Goal: Information Seeking & Learning: Learn about a topic

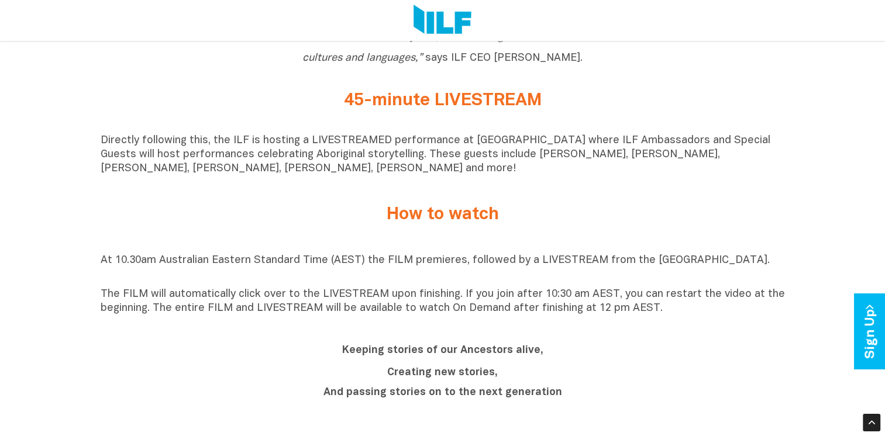
scroll to position [1091, 0]
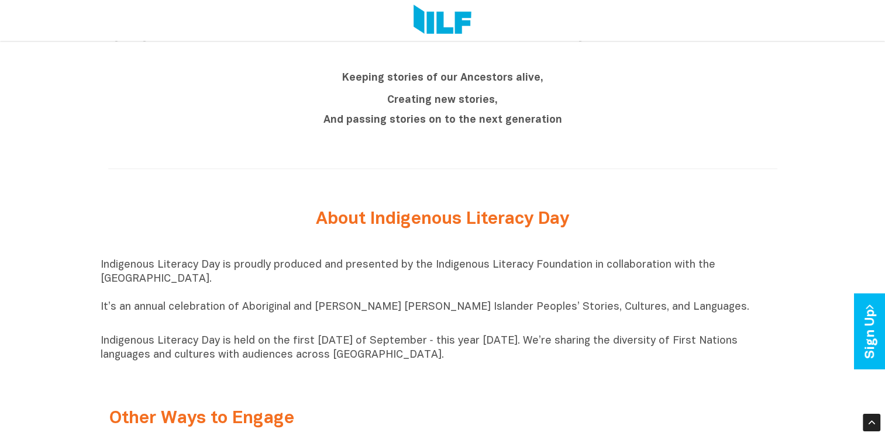
click at [380, 229] on h2 "About Indigenous Literacy Day" at bounding box center [442, 219] width 439 height 19
drag, startPoint x: 312, startPoint y: 222, endPoint x: 447, endPoint y: 366, distance: 197.8
click at [447, 366] on div "Indigenous Literacy Day 2025 Indigenous Literacy Day 2025 will be held [DATE][D…" at bounding box center [442, 34] width 885 height 1408
copy div "About Indigenous Literacy Day Indigenous Literacy Day is proudly produced and p…"
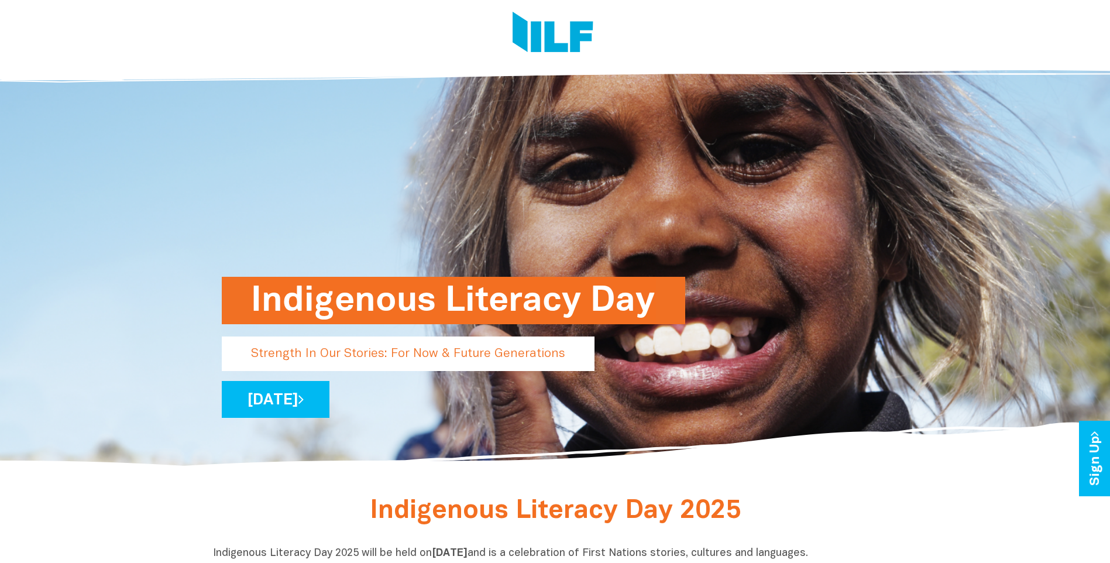
scroll to position [0, 0]
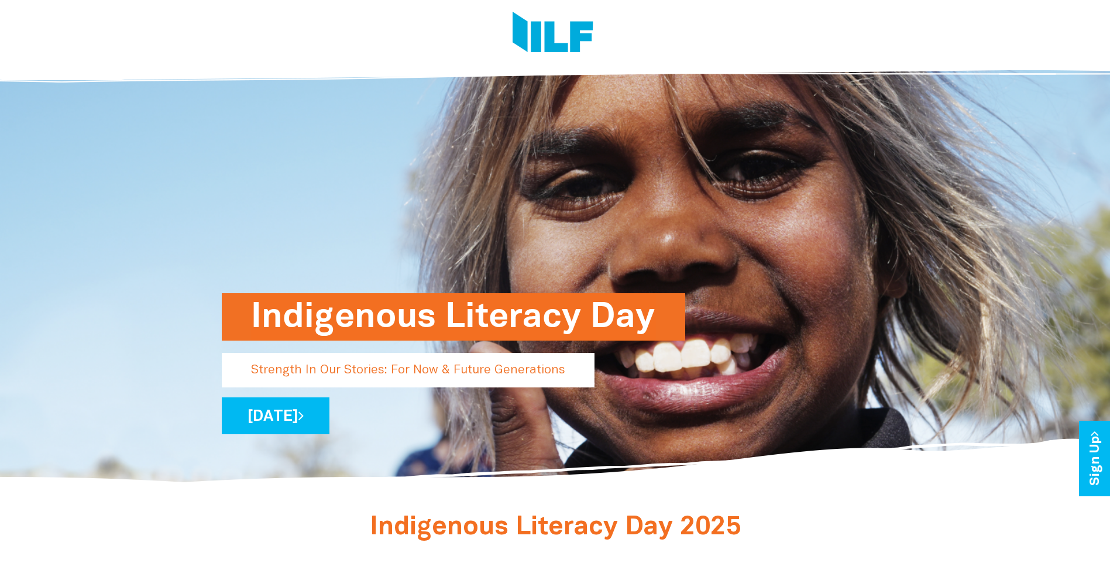
click at [359, 323] on h1 "Indigenous Literacy Day" at bounding box center [453, 316] width 405 height 47
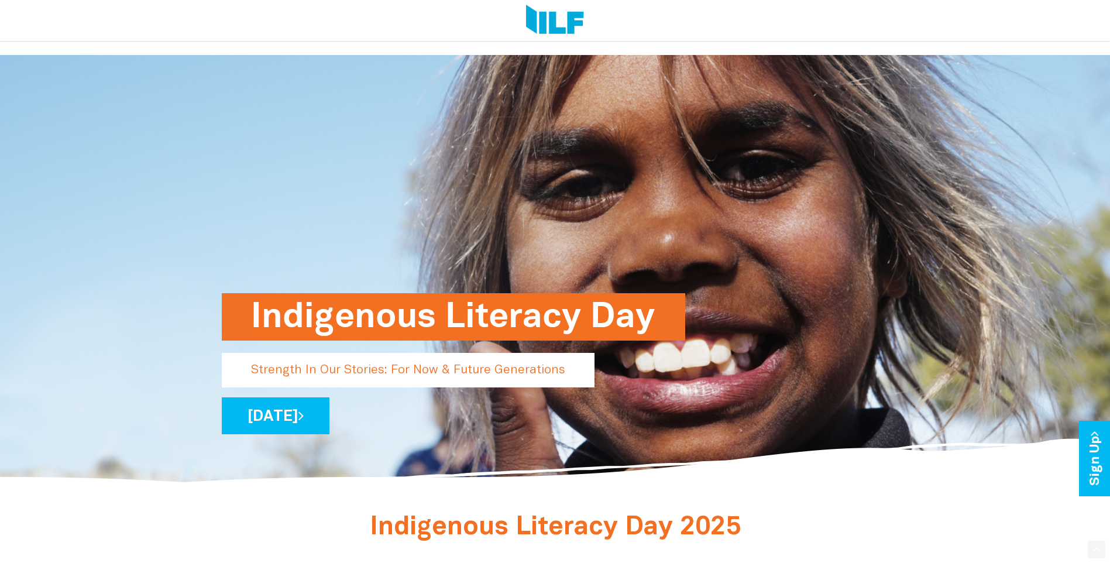
scroll to position [273, 0]
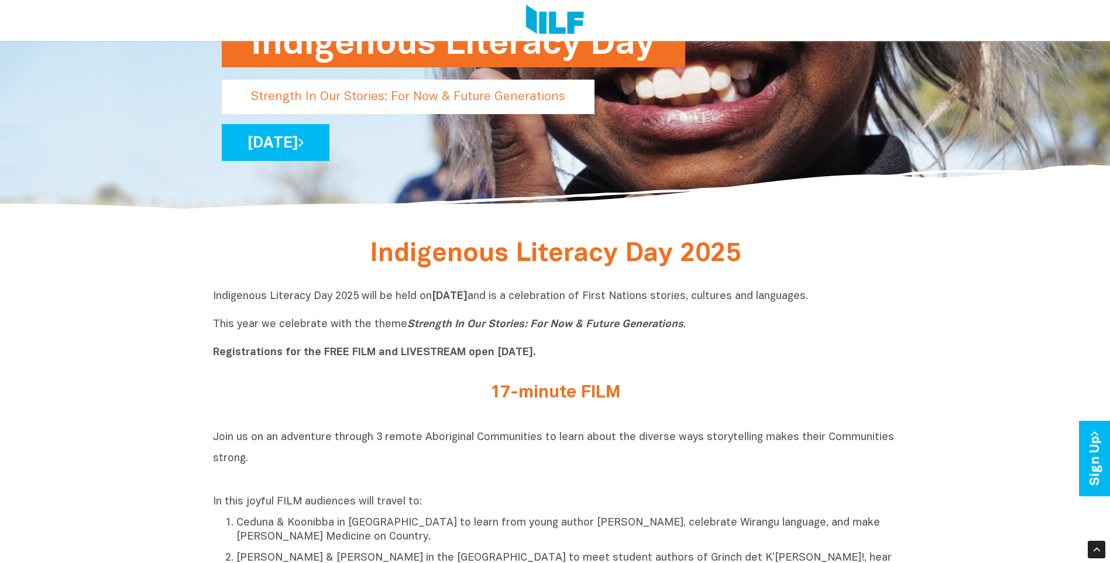
click at [336, 103] on p "Strength In Our Stories: For Now & Future Generations" at bounding box center [408, 97] width 373 height 35
drag, startPoint x: 250, startPoint y: 98, endPoint x: 453, endPoint y: 95, distance: 203.6
click at [453, 95] on p "Strength In Our Stories: For Now & Future Generations" at bounding box center [408, 97] width 373 height 35
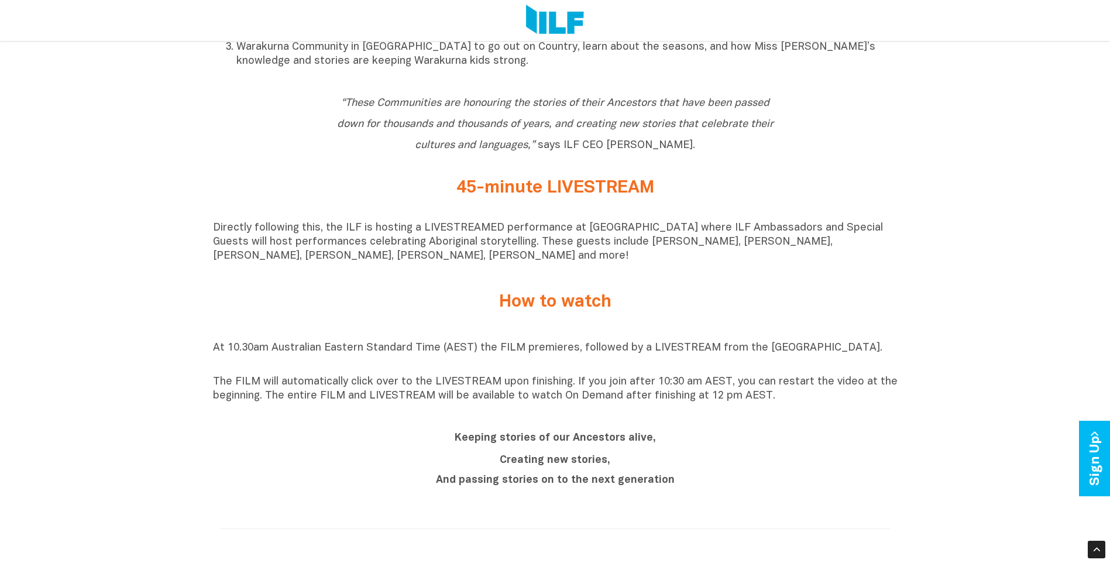
scroll to position [0, 0]
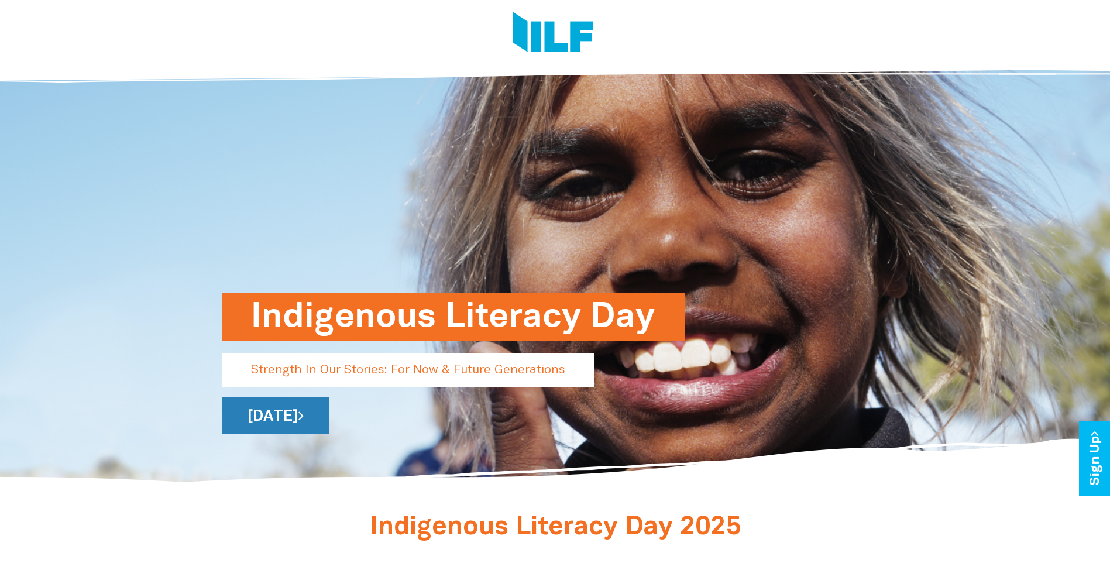
click at [329, 406] on link "[DATE]" at bounding box center [276, 415] width 108 height 37
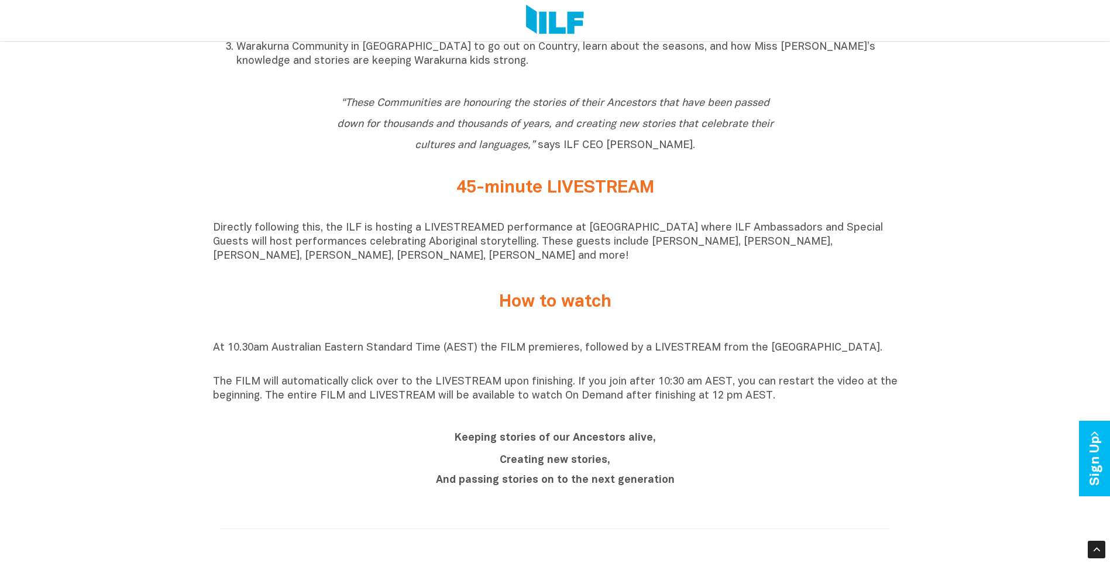
scroll to position [1092, 0]
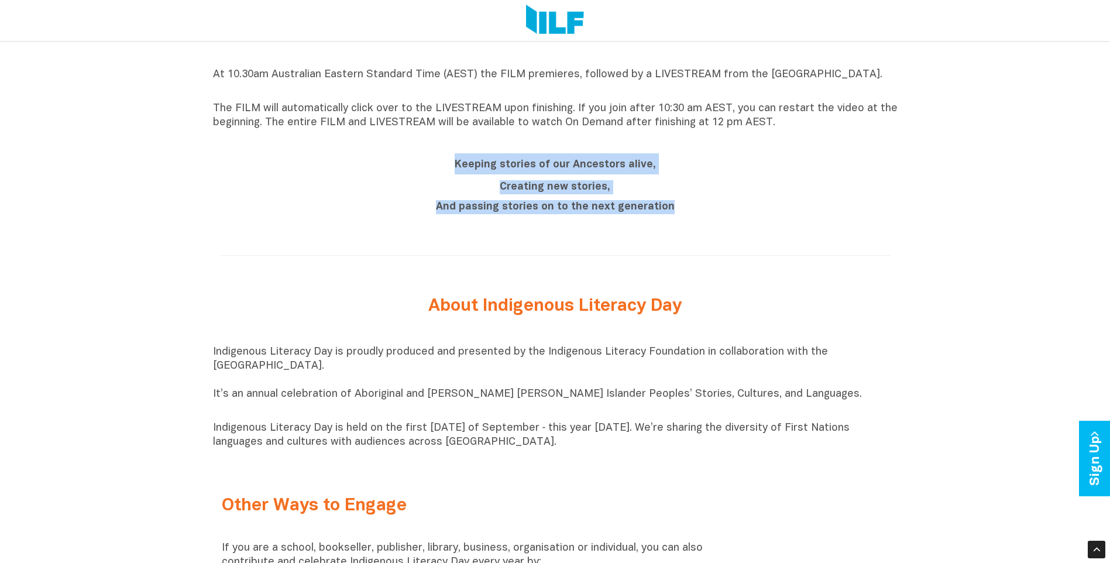
drag, startPoint x: 455, startPoint y: 168, endPoint x: 701, endPoint y: 205, distance: 248.5
click at [701, 205] on div "Keeping stories of our Ancestors alive, Creating new stories, And passing stori…" at bounding box center [555, 183] width 439 height 61
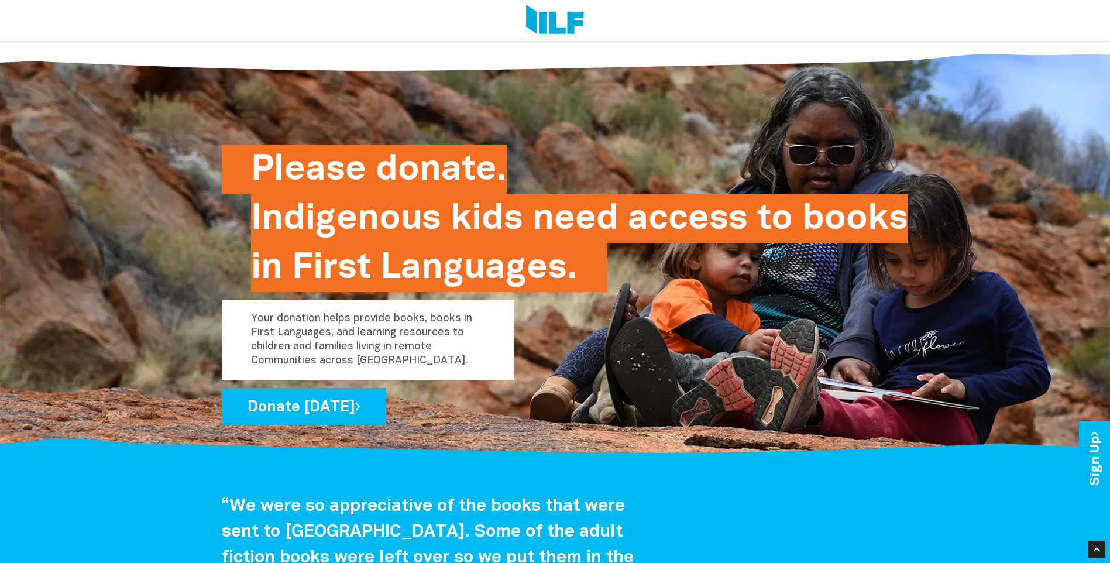
scroll to position [1594, 0]
